Goal: Ask a question

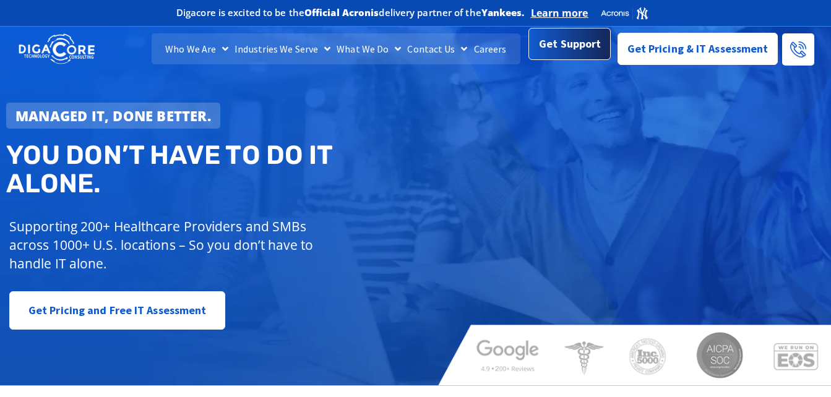
click at [575, 41] on span "Get Support" at bounding box center [570, 44] width 62 height 25
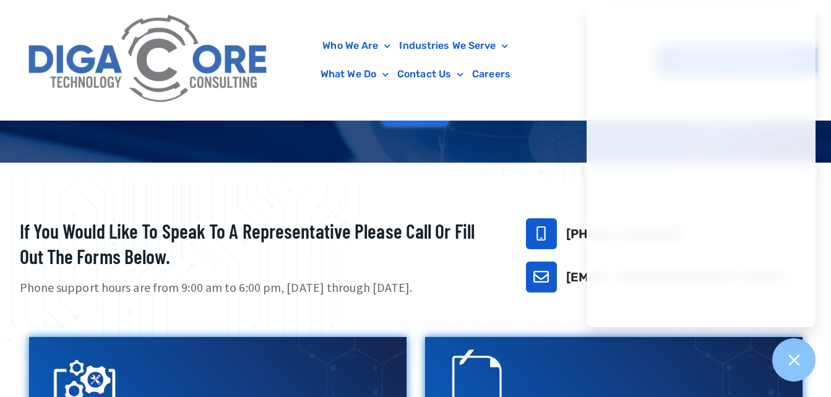
scroll to position [257, 0]
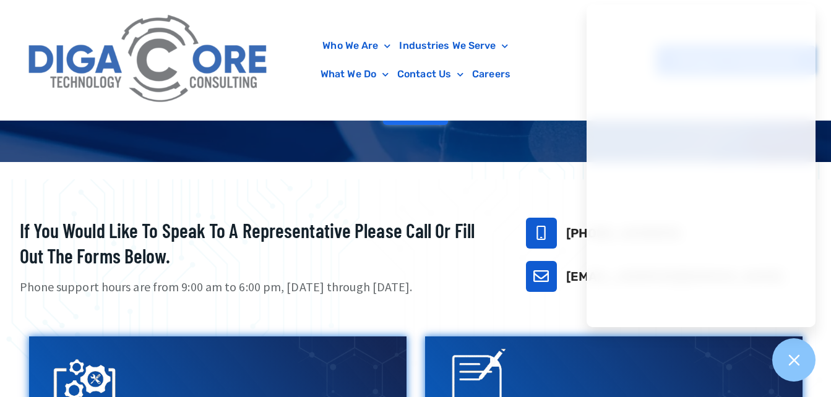
click at [446, 225] on h2 "If you would like to speak to a representative please call or fill out the form…" at bounding box center [257, 243] width 475 height 51
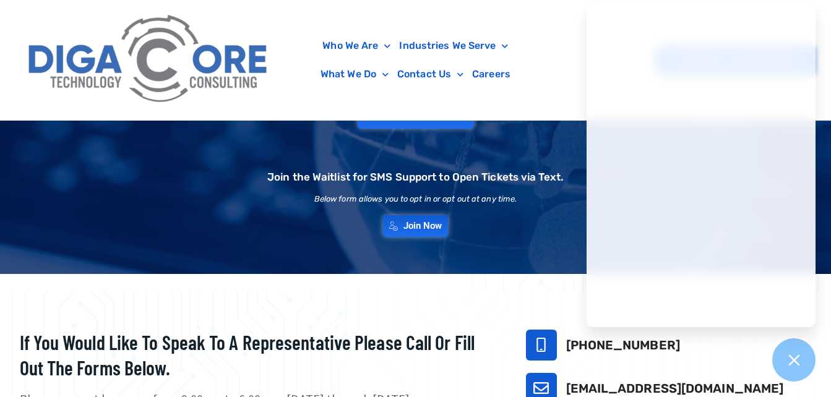
scroll to position [145, 0]
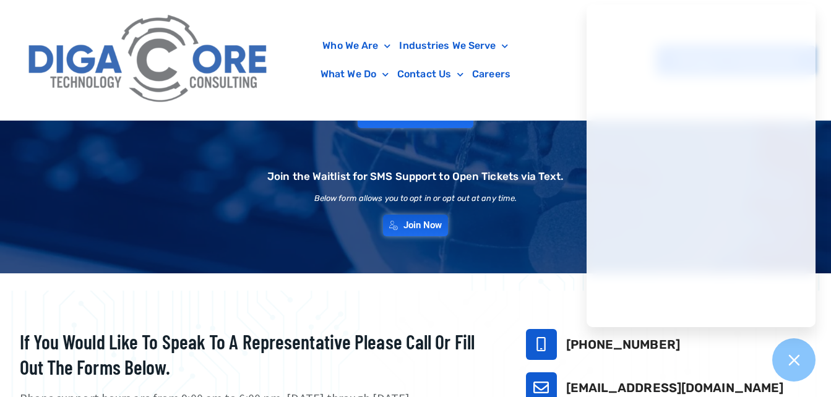
click at [256, 43] on img at bounding box center [149, 60] width 254 height 108
